Goal: Task Accomplishment & Management: Manage account settings

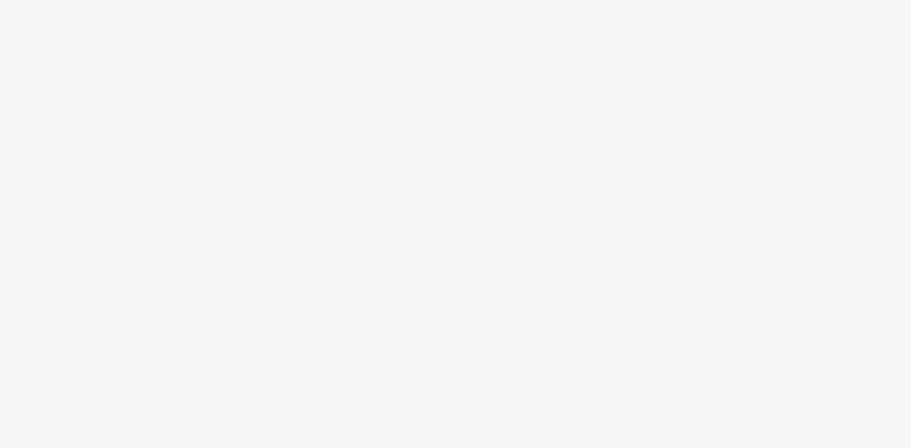
click at [451, 220] on body at bounding box center [455, 224] width 911 height 448
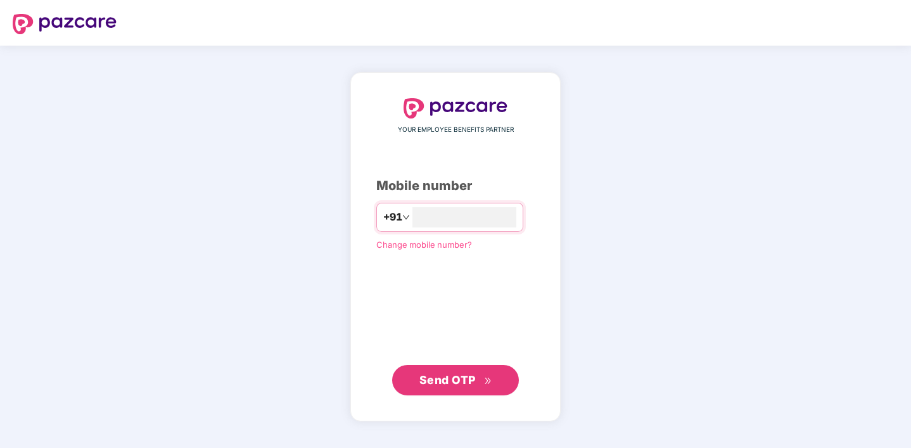
type input "**********"
click at [477, 391] on button "Send OTP" at bounding box center [455, 380] width 127 height 30
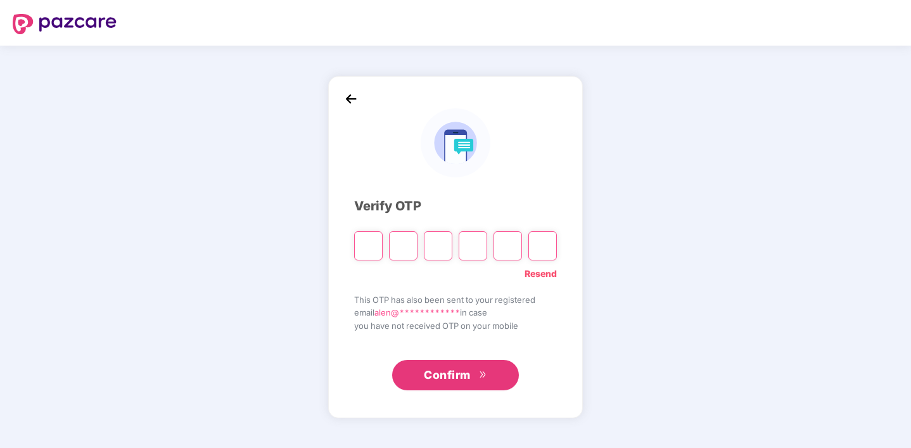
type input "*"
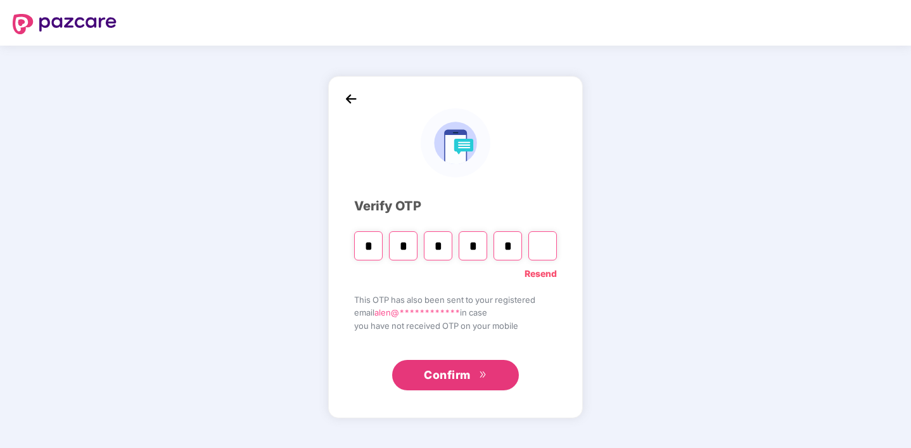
type input "*"
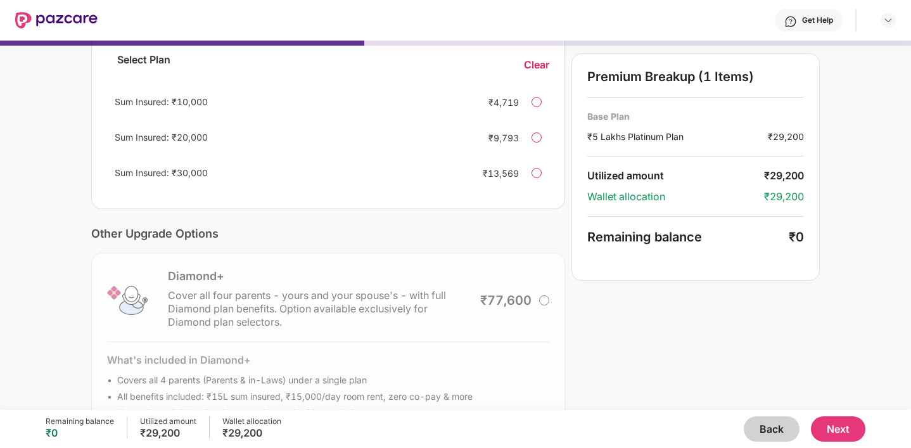
scroll to position [343, 0]
